Goal: Navigation & Orientation: Go to known website

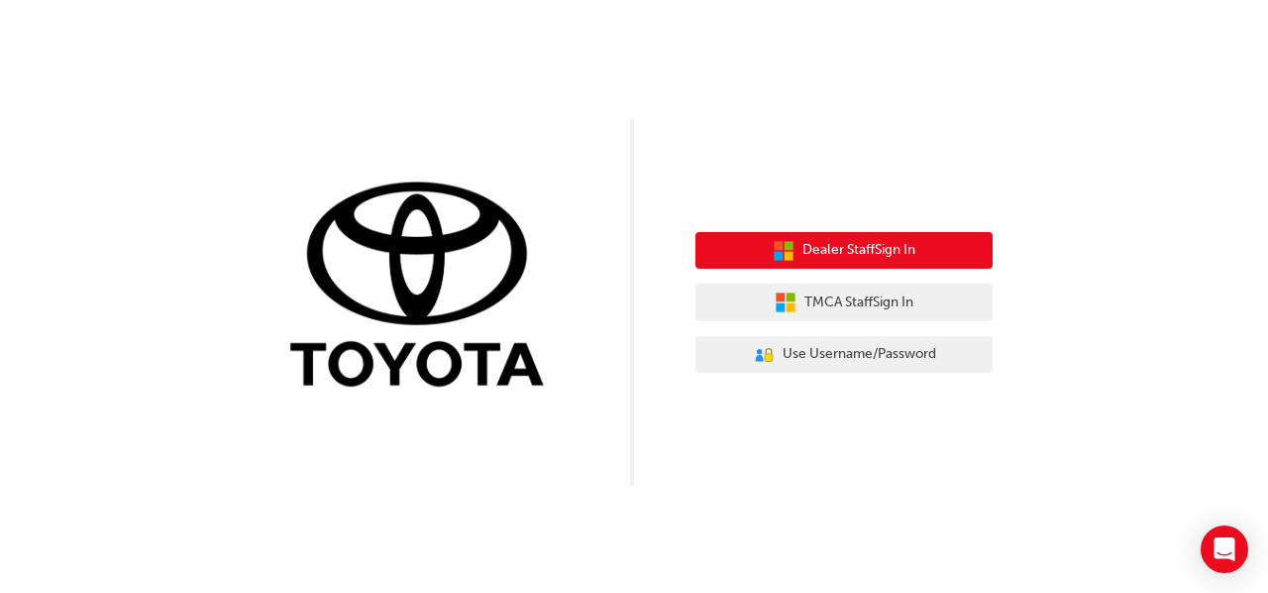
click at [816, 249] on span "Dealer Staff Sign In" at bounding box center [859, 250] width 113 height 23
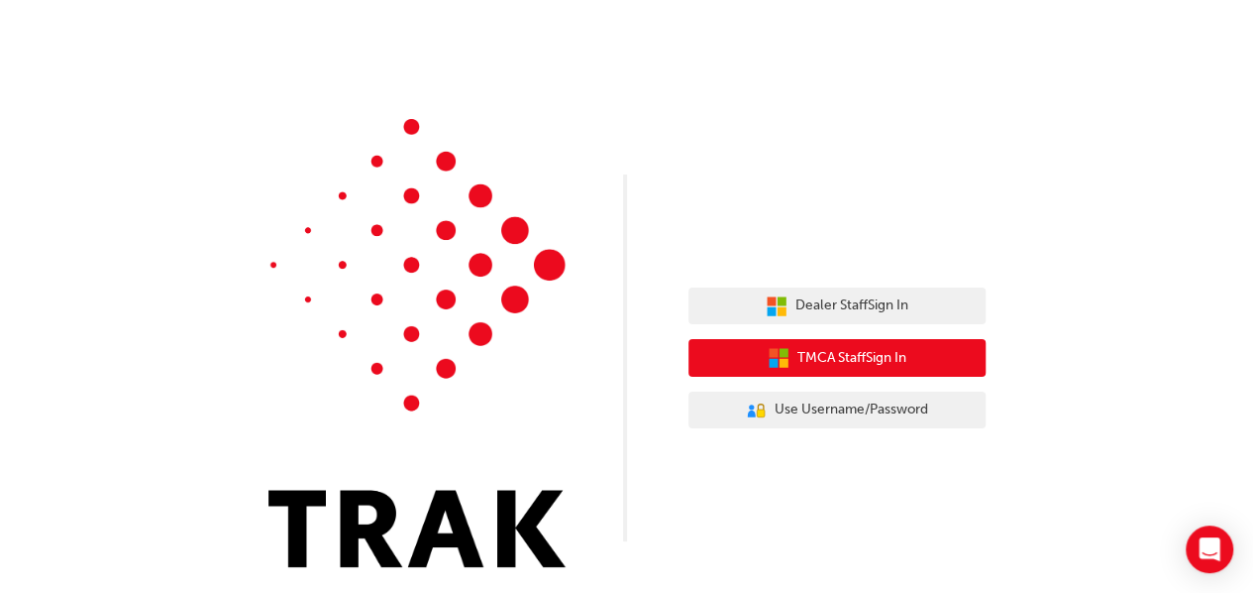
click at [852, 350] on span "TMCA Staff Sign In" at bounding box center [852, 358] width 109 height 23
click at [838, 352] on span "TMCA Staff Sign In" at bounding box center [852, 358] width 109 height 23
click at [842, 361] on span "TMCA Staff Sign In" at bounding box center [852, 358] width 109 height 23
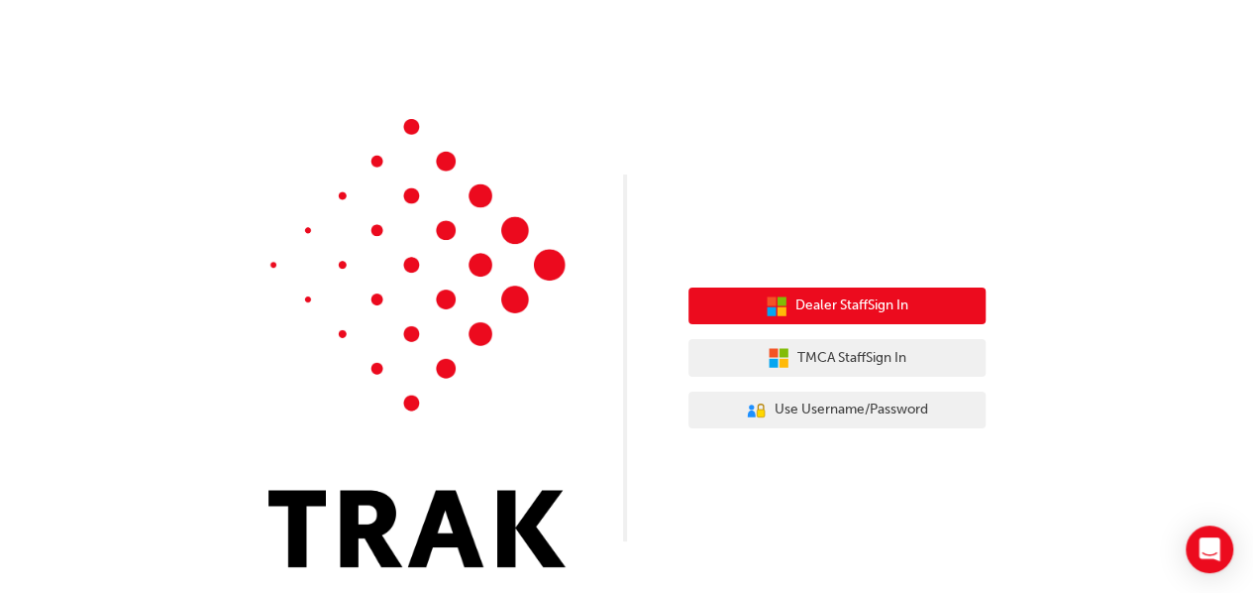
click at [854, 306] on span "Dealer Staff Sign In" at bounding box center [852, 305] width 113 height 23
